Goal: Information Seeking & Learning: Learn about a topic

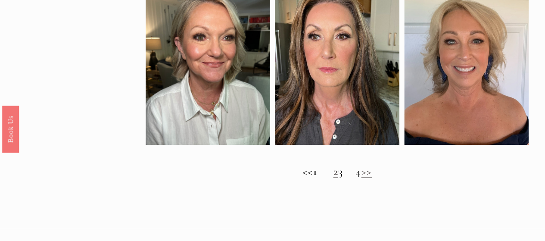
scroll to position [568, 0]
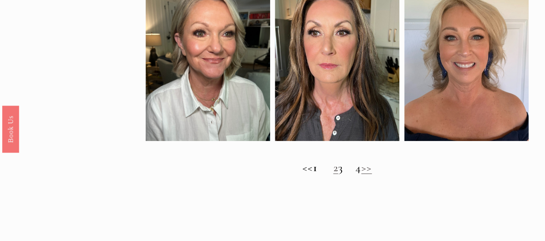
click at [333, 172] on link "2" at bounding box center [335, 167] width 5 height 13
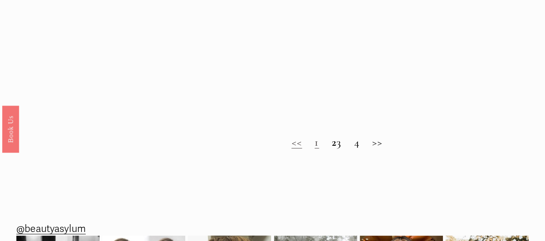
scroll to position [609, 0]
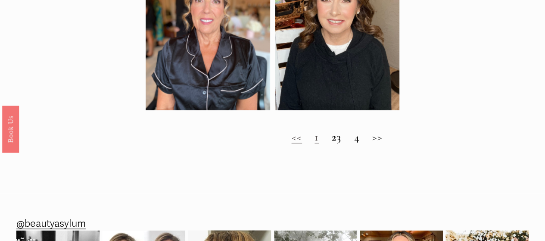
click at [342, 139] on h2 "<< 1 2 3 4 >>" at bounding box center [337, 137] width 383 height 13
click at [344, 143] on h2 "<< 1 2 3 4 >>" at bounding box center [337, 137] width 383 height 13
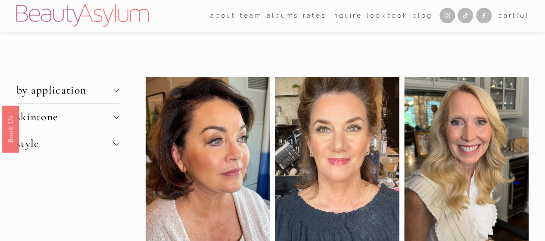
scroll to position [0, 0]
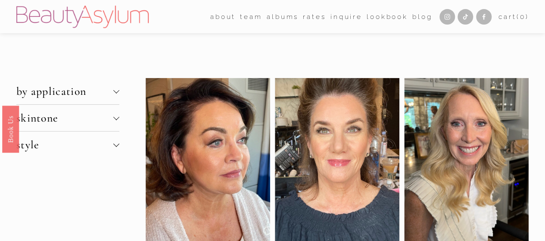
click at [40, 120] on span "skintone" at bounding box center [64, 117] width 97 height 13
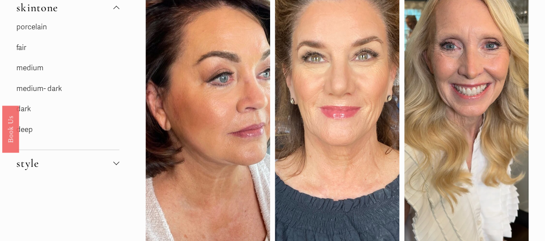
scroll to position [115, 0]
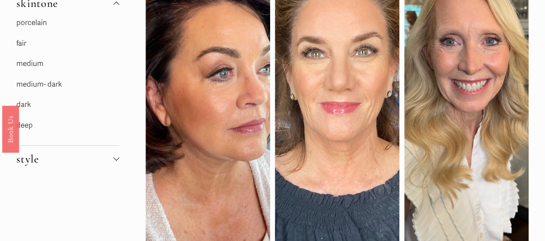
click at [19, 44] on link "fair" at bounding box center [21, 43] width 10 height 9
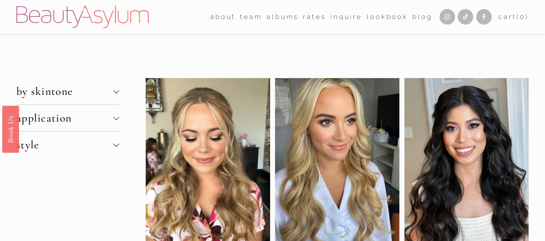
click at [113, 119] on div at bounding box center [116, 118] width 6 height 6
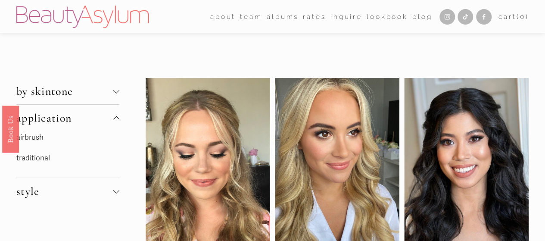
click at [30, 136] on link "airbrush" at bounding box center [29, 137] width 27 height 9
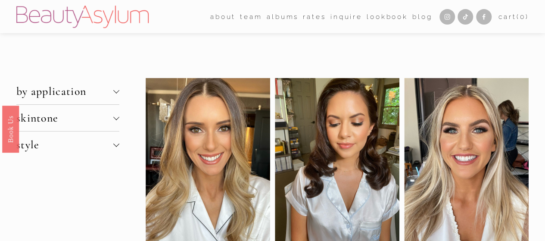
click at [46, 147] on span "style" at bounding box center [64, 144] width 97 height 13
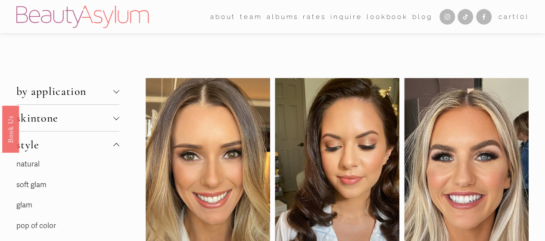
click at [40, 185] on link "soft glam" at bounding box center [31, 184] width 30 height 9
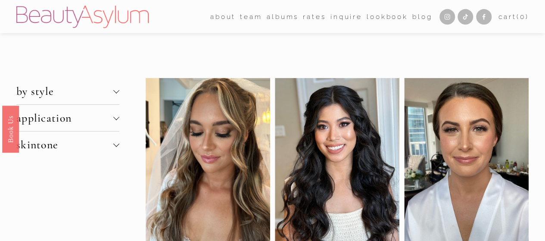
click at [374, 15] on link "Lookbook" at bounding box center [387, 16] width 41 height 13
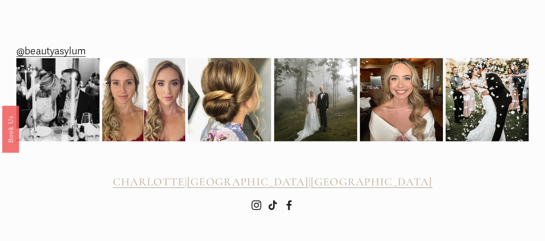
scroll to position [1271, 0]
